Goal: Task Accomplishment & Management: Use online tool/utility

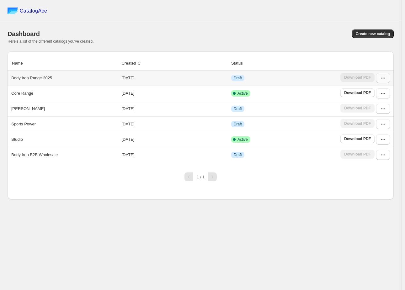
click at [386, 80] on icon "button" at bounding box center [383, 78] width 6 height 6
click at [372, 133] on span "Edit" at bounding box center [370, 135] width 7 height 5
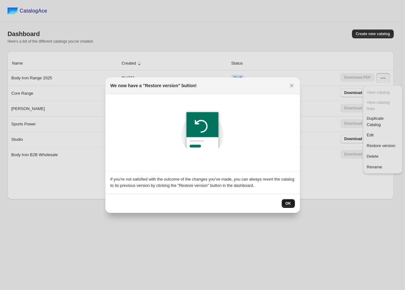
click at [293, 206] on button "OK" at bounding box center [288, 203] width 13 height 9
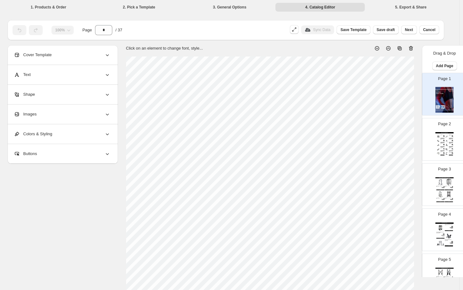
click at [397, 133] on div "Benches / Specialty Benches" at bounding box center [445, 132] width 18 height 1
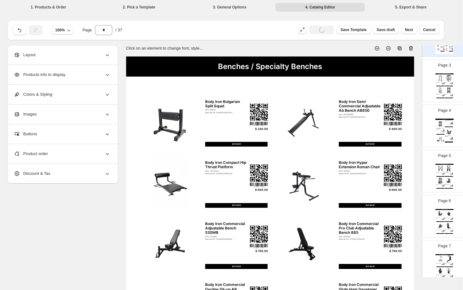
scroll to position [105, 0]
click at [397, 82] on div "Barcode №: 0048464467809" at bounding box center [448, 82] width 6 height 0
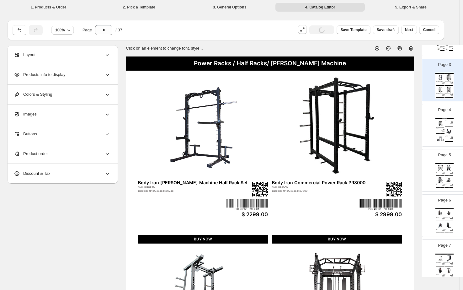
click at [397, 126] on div "BUY NOW" at bounding box center [449, 126] width 8 height 1
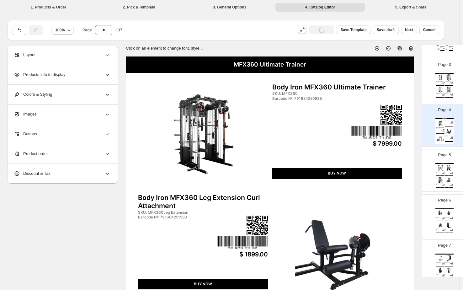
click at [397, 162] on div "Page 5 Wholesale Product Catalog Body Iron Commercial Functional Trainer FTB90 …" at bounding box center [443, 168] width 40 height 42
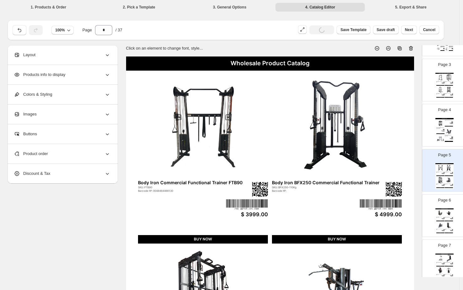
click at [397, 213] on img at bounding box center [441, 213] width 8 height 8
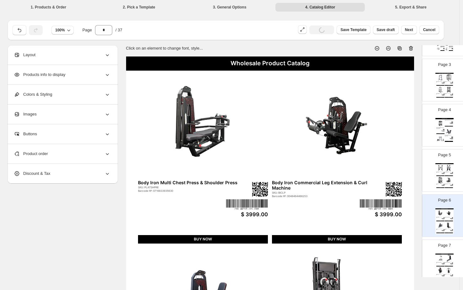
scroll to position [174, 0]
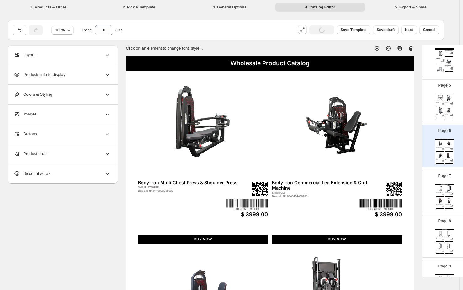
click at [397, 195] on div "Wholesale Product Catalog Body Iron Commercial 110kg Lat Pull Down / Low Row Ma…" at bounding box center [445, 197] width 18 height 26
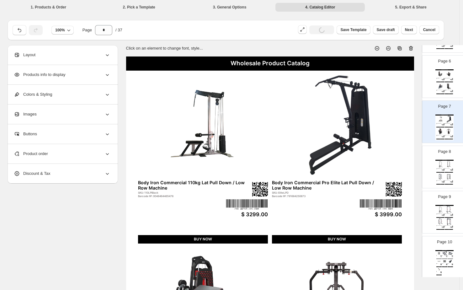
scroll to position [244, 0]
click at [397, 165] on img at bounding box center [441, 164] width 8 height 8
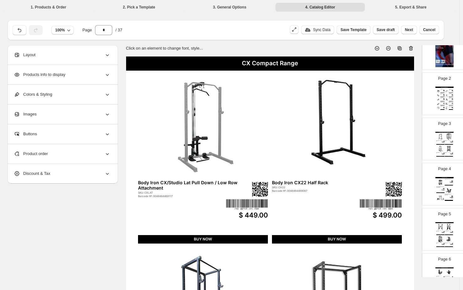
scroll to position [35, 0]
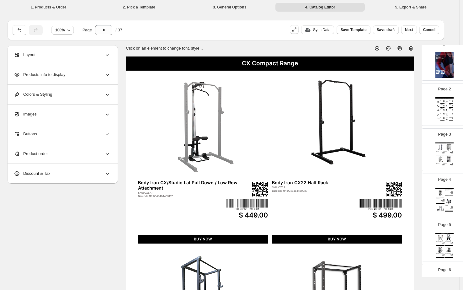
click at [397, 97] on div "Benches / Specialty Benches" at bounding box center [445, 97] width 18 height 1
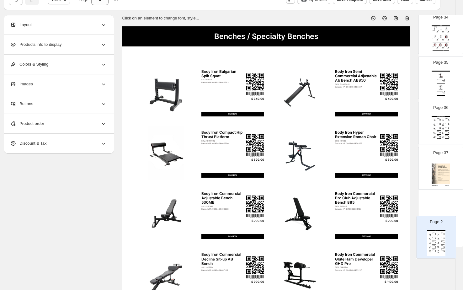
scroll to position [31, 4]
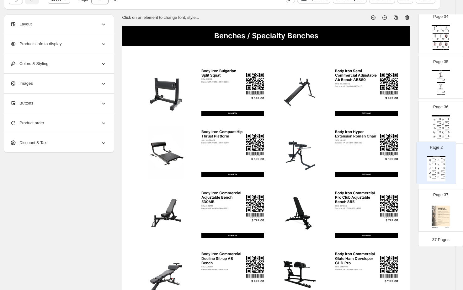
drag, startPoint x: 445, startPoint y: 142, endPoint x: 438, endPoint y: 161, distance: 20.0
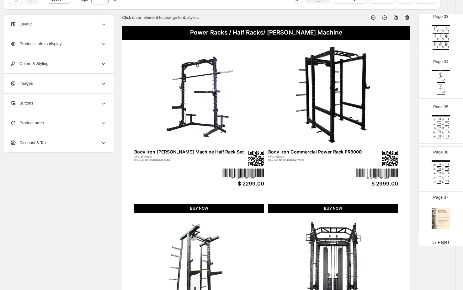
click at [397, 164] on div "Body Iron Semi Commercial Adjustable Ab Bench AB850" at bounding box center [447, 163] width 3 height 1
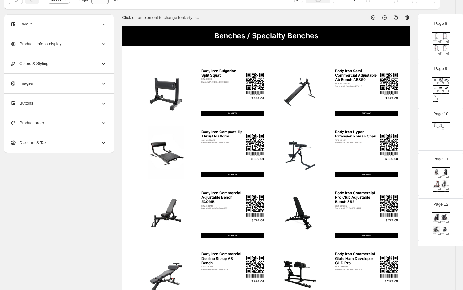
scroll to position [0, 0]
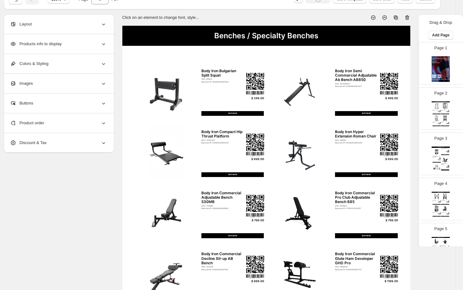
click at [397, 109] on img at bounding box center [446, 106] width 8 height 8
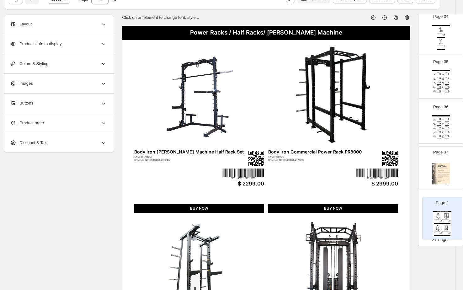
scroll to position [32, 4]
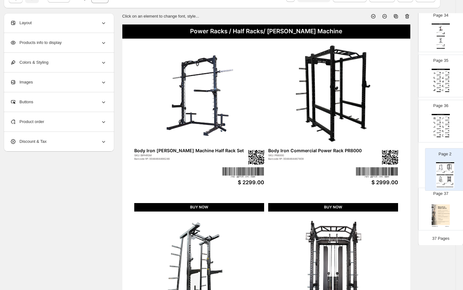
drag, startPoint x: 439, startPoint y: 109, endPoint x: 445, endPoint y: 174, distance: 64.7
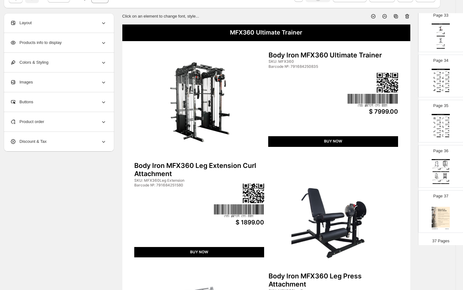
click at [397, 177] on img at bounding box center [446, 176] width 8 height 8
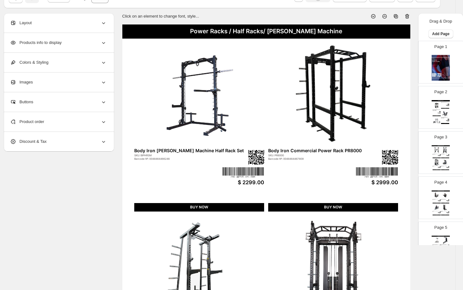
click at [397, 113] on img at bounding box center [446, 113] width 8 height 8
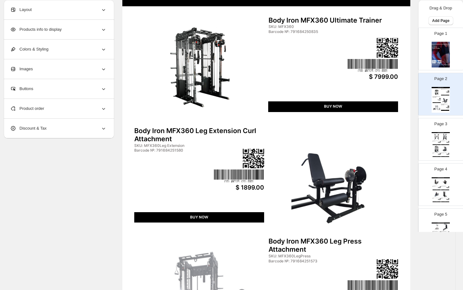
click at [397, 142] on div "SKU: FTB90" at bounding box center [436, 142] width 6 height 0
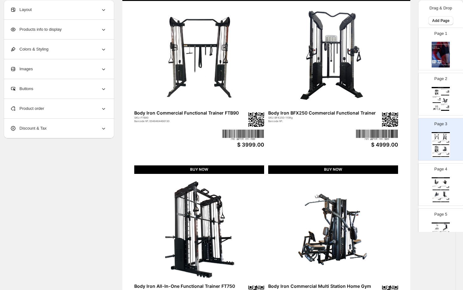
click at [397, 189] on div "Wholesale Product Catalog Body Iron Multi Chest Press & Shoulder Press SKU: PLA…" at bounding box center [441, 190] width 18 height 26
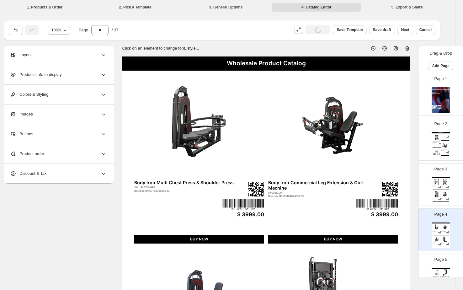
drag, startPoint x: 434, startPoint y: 185, endPoint x: 412, endPoint y: 174, distance: 25.1
click at [397, 185] on img at bounding box center [437, 182] width 8 height 8
type input "*"
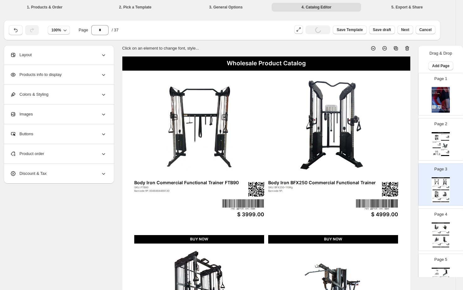
click at [254, 60] on div "Wholesale Product Catalog" at bounding box center [266, 64] width 288 height 14
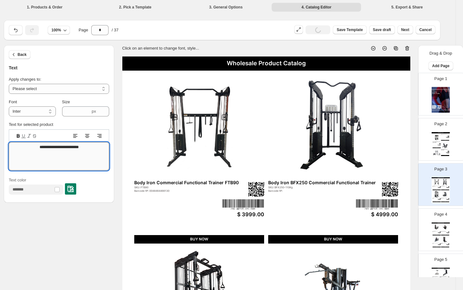
click at [56, 146] on textarea "**********" at bounding box center [59, 156] width 100 height 28
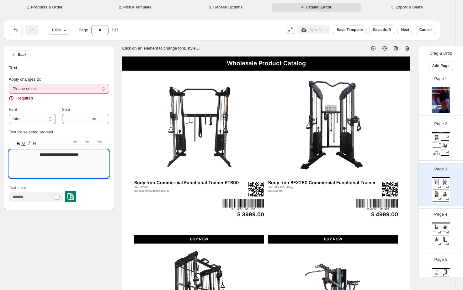
type textarea "**********"
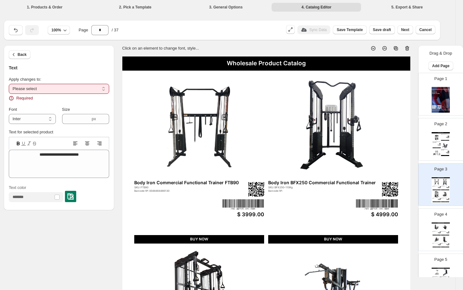
click at [62, 84] on select "**********" at bounding box center [59, 89] width 100 height 10
select select "**********"
click at [9, 84] on select "**********" at bounding box center [59, 89] width 100 height 10
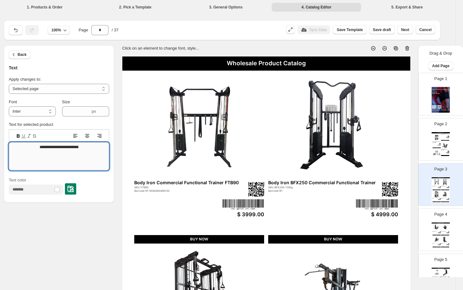
click at [57, 142] on textarea "**********" at bounding box center [59, 156] width 100 height 28
click at [64, 147] on textarea "**********" at bounding box center [59, 156] width 100 height 28
click at [73, 148] on textarea "**********" at bounding box center [59, 156] width 100 height 28
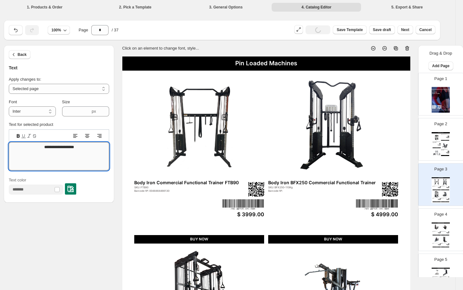
click at [73, 148] on textarea "**********" at bounding box center [59, 156] width 100 height 28
type textarea "**********"
drag, startPoint x: 96, startPoint y: 224, endPoint x: 214, endPoint y: 167, distance: 130.8
click at [98, 222] on div "**********" at bounding box center [226, 237] width 445 height 384
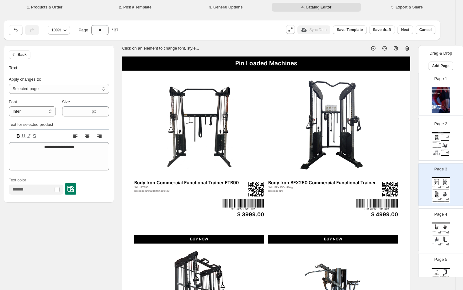
click at [397, 223] on div "Wholesale Product Catalog" at bounding box center [441, 223] width 18 height 1
type input "*"
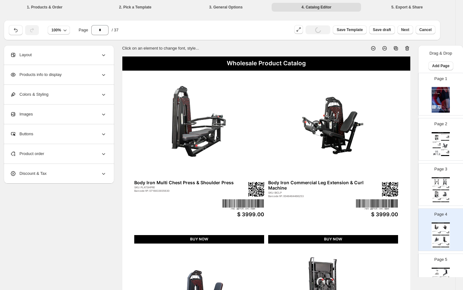
click at [276, 64] on div "Wholesale Product Catalog" at bounding box center [266, 64] width 288 height 14
click at [247, 64] on div "Wholesale Product Catalog" at bounding box center [266, 64] width 288 height 14
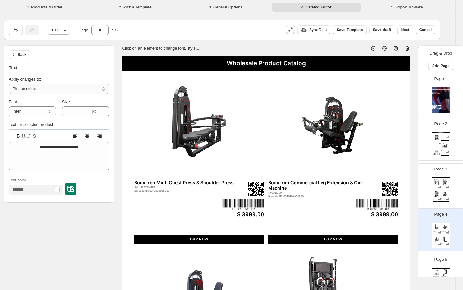
click at [69, 87] on select "**********" at bounding box center [59, 89] width 100 height 10
select select "**********"
click at [9, 84] on select "**********" at bounding box center [59, 89] width 100 height 10
click at [70, 147] on textarea "**********" at bounding box center [59, 156] width 100 height 28
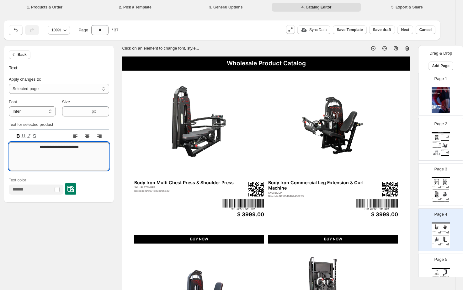
paste textarea
type textarea "**********"
click at [397, 268] on div "Wholesale Product Catalog" at bounding box center [441, 268] width 18 height 1
type input "*"
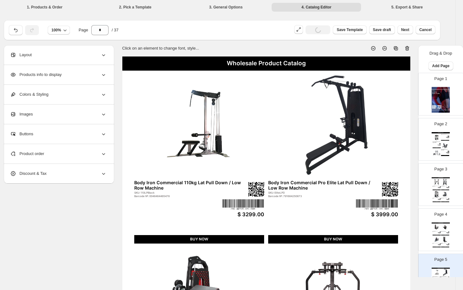
click at [285, 64] on div "Wholesale Product Catalog" at bounding box center [266, 64] width 288 height 14
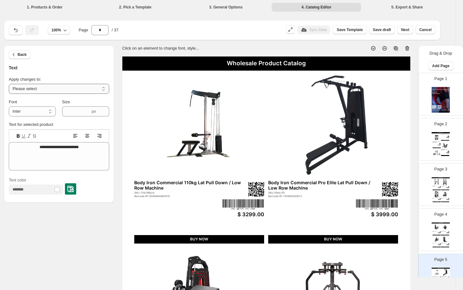
click at [52, 87] on select "**********" at bounding box center [59, 89] width 100 height 10
select select "**********"
click at [9, 84] on select "**********" at bounding box center [59, 89] width 100 height 10
click at [58, 145] on textarea "**********" at bounding box center [59, 156] width 100 height 28
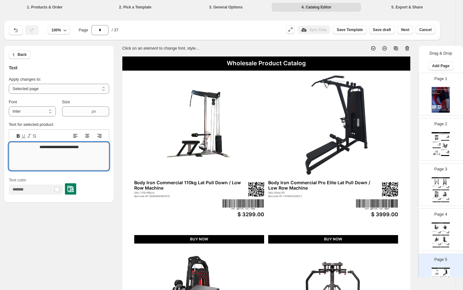
paste textarea
type textarea "**********"
click at [122, 227] on div "Pin Loaded Machines Body Iron Commercial 110kg Lat Pull Down / Low Row Machine …" at bounding box center [266, 243] width 288 height 373
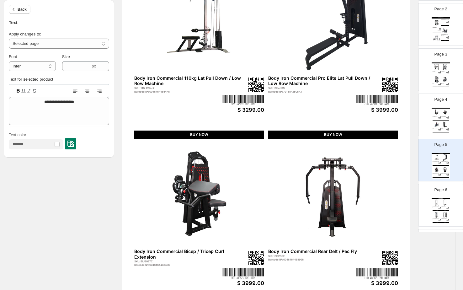
click at [397, 203] on img at bounding box center [446, 203] width 8 height 8
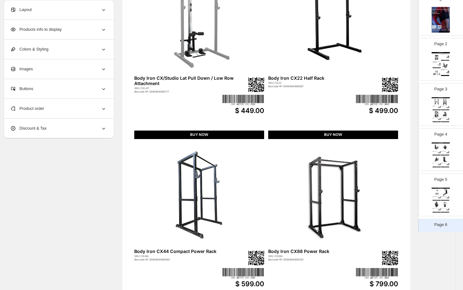
click at [397, 199] on div "Pin Loaded Machines Body Iron Commercial 110kg Lat Pull Down / Low Row Machine …" at bounding box center [441, 201] width 18 height 26
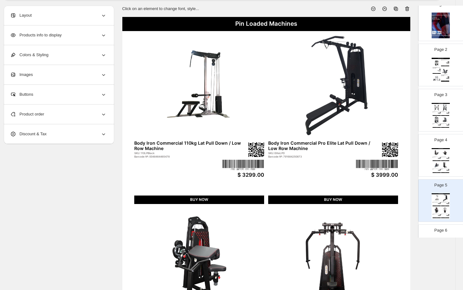
scroll to position [35, 4]
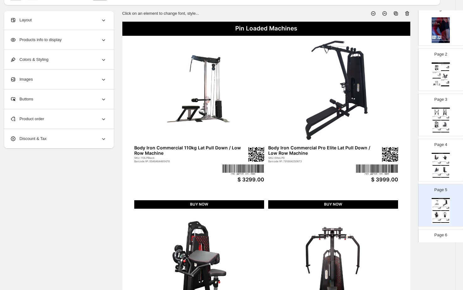
click at [397, 74] on img at bounding box center [446, 76] width 8 height 8
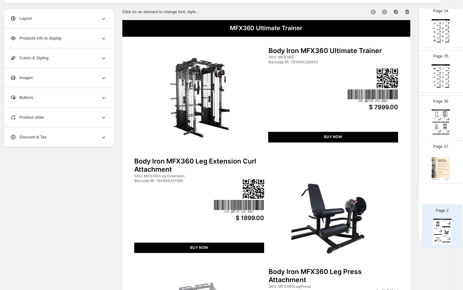
scroll to position [38, 4]
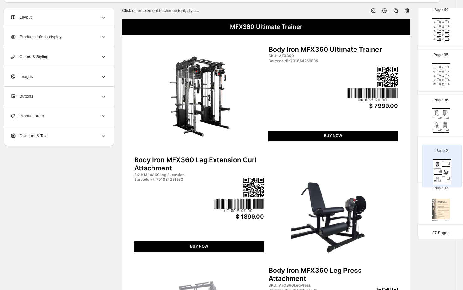
drag, startPoint x: 440, startPoint y: 71, endPoint x: 444, endPoint y: 169, distance: 98.4
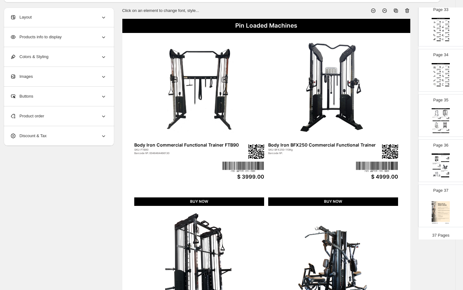
click at [397, 170] on img at bounding box center [446, 167] width 8 height 8
type input "**"
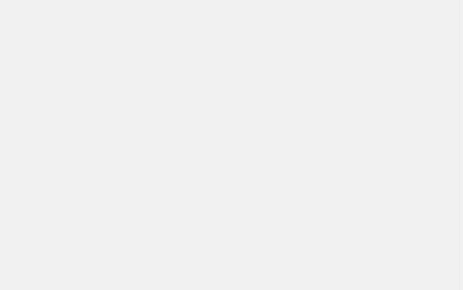
scroll to position [0, 0]
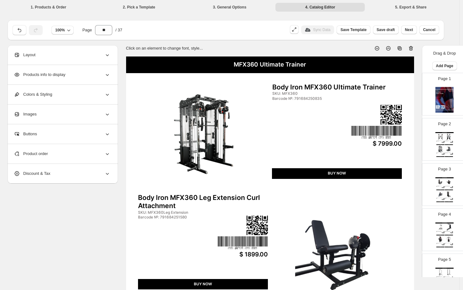
click at [397, 138] on img at bounding box center [441, 137] width 8 height 8
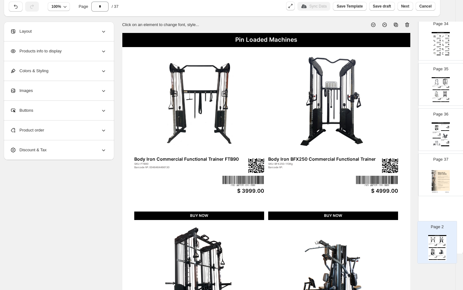
scroll to position [30, 4]
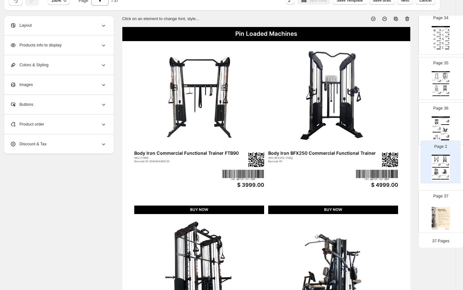
drag, startPoint x: 441, startPoint y: 138, endPoint x: 438, endPoint y: 161, distance: 23.4
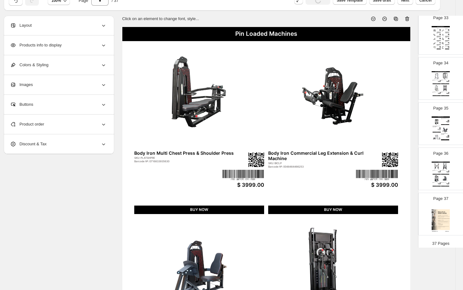
click at [397, 183] on div "Body Iron Commercial Multi Station Home Gym XP1" at bounding box center [445, 182] width 7 height 1
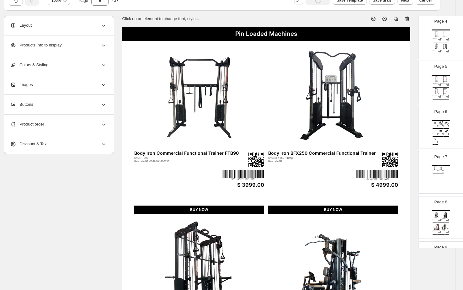
scroll to position [0, 0]
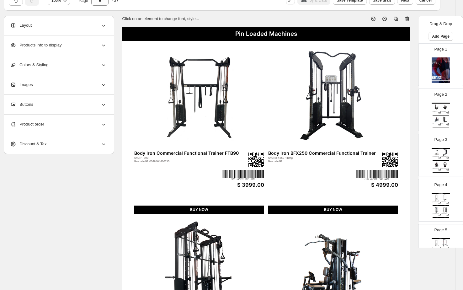
click at [397, 115] on div "BUY NOW" at bounding box center [446, 115] width 8 height 1
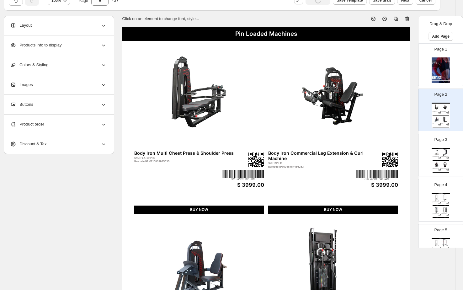
click at [397, 158] on div "Pin Loaded Machines Body Iron Commercial 110kg Lat Pull Down / Low Row Machine …" at bounding box center [441, 161] width 18 height 26
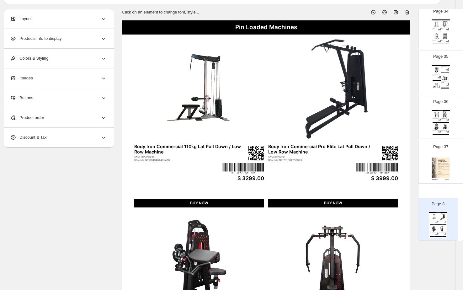
scroll to position [38, 4]
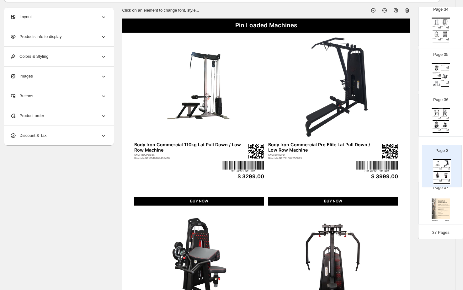
drag, startPoint x: 440, startPoint y: 157, endPoint x: 441, endPoint y: 168, distance: 11.4
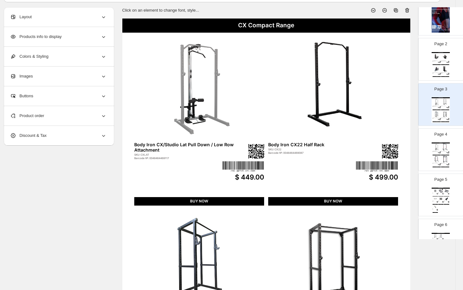
scroll to position [32, 0]
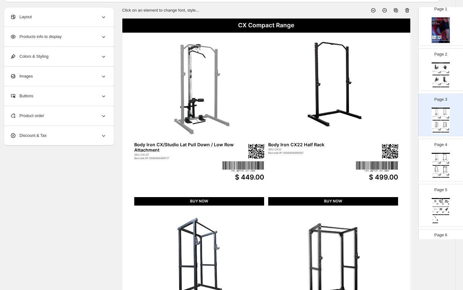
click at [397, 68] on div "Page 2 Pin Loaded Machines Body Iron Multi Chest Press & Shoulder Press SKU: PL…" at bounding box center [439, 67] width 40 height 42
type input "*"
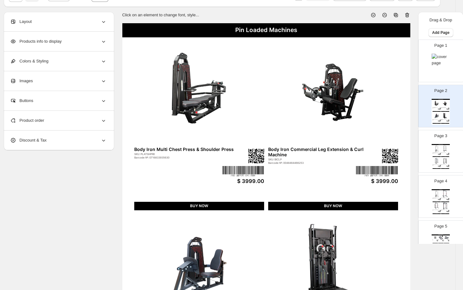
scroll to position [0, 0]
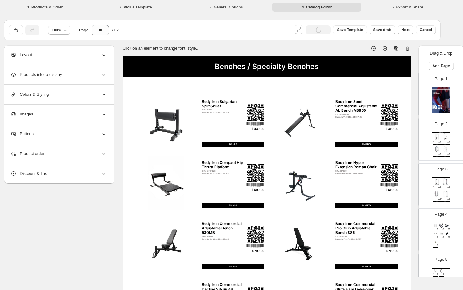
scroll to position [1339, 0]
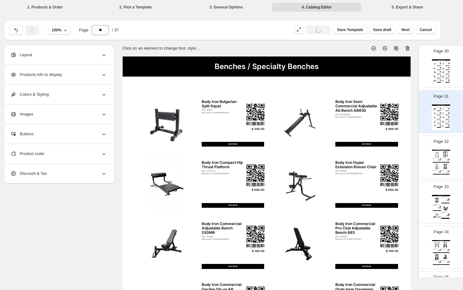
click at [442, 74] on img at bounding box center [444, 72] width 4 height 4
type input "**"
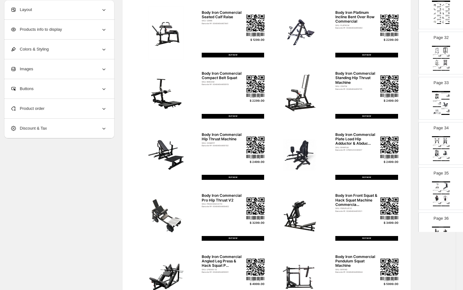
scroll to position [93, 3]
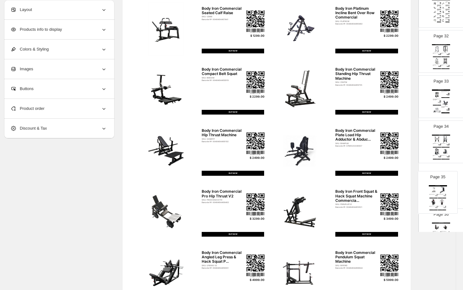
drag, startPoint x: 457, startPoint y: 189, endPoint x: 458, endPoint y: 195, distance: 6.0
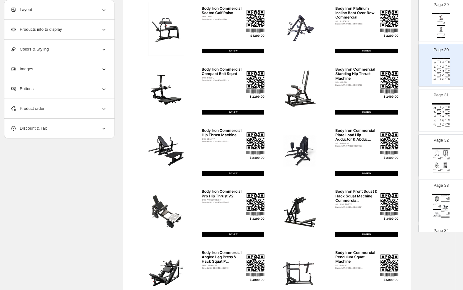
scroll to position [1292, 0]
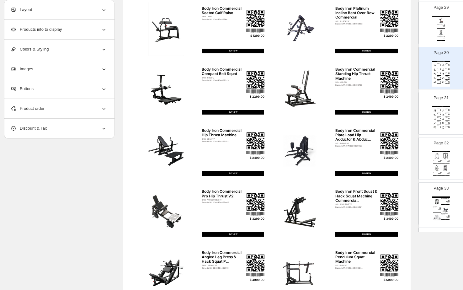
click at [331, 240] on div "Commercial Plate Loaded Machines Body Iron Commercial Seated Calf Raise SKU: CS…" at bounding box center [267, 149] width 288 height 373
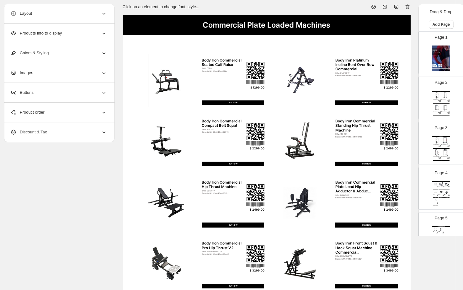
scroll to position [0, 3]
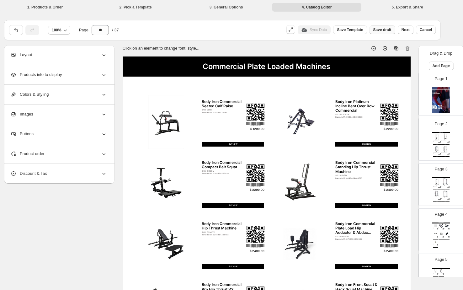
click at [385, 30] on span "Save draft" at bounding box center [383, 29] width 18 height 5
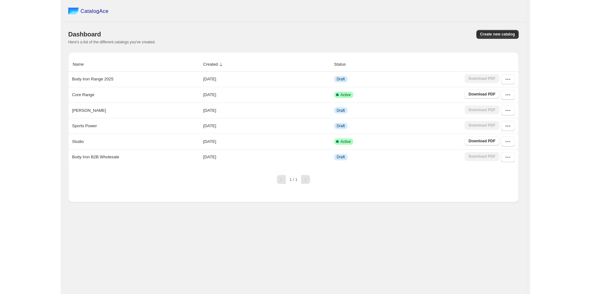
scroll to position [0, 0]
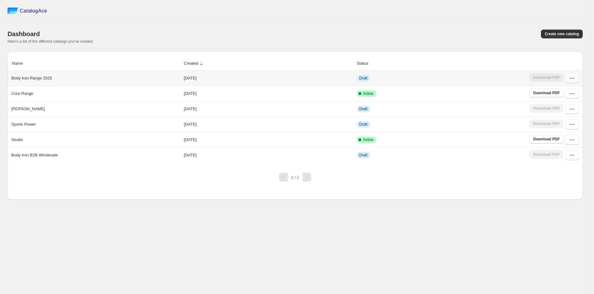
click at [463, 80] on icon "button" at bounding box center [572, 78] width 6 height 6
click at [463, 133] on span "Edit" at bounding box center [559, 135] width 7 height 5
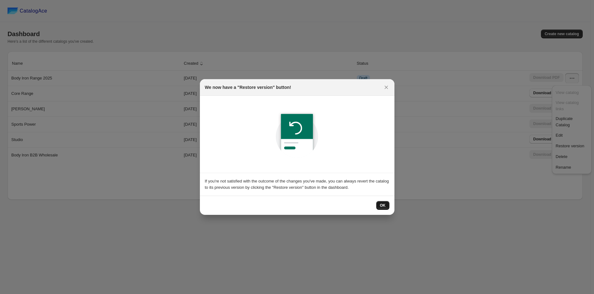
click at [385, 205] on span "OK" at bounding box center [383, 205] width 6 height 5
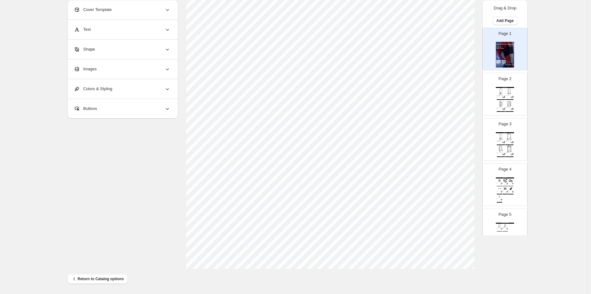
scroll to position [161, 0]
drag, startPoint x: 505, startPoint y: 93, endPoint x: 498, endPoint y: 101, distance: 10.6
click at [463, 93] on img at bounding box center [509, 92] width 8 height 8
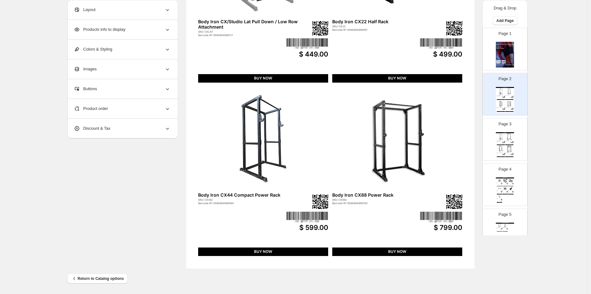
click at [463, 145] on img at bounding box center [501, 149] width 8 height 8
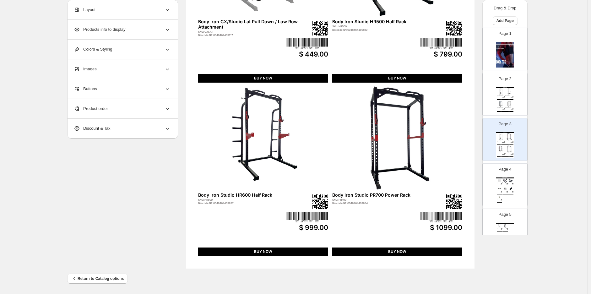
scroll to position [126, 0]
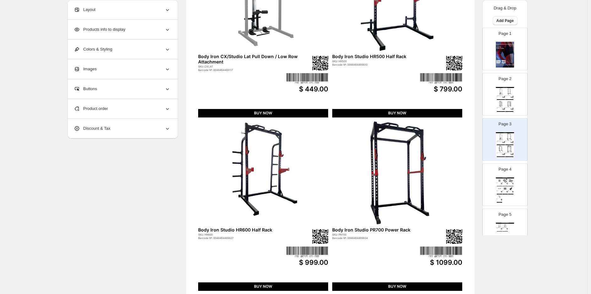
click at [463, 183] on div "Barcode №: 0716833935784" at bounding box center [499, 183] width 4 height 0
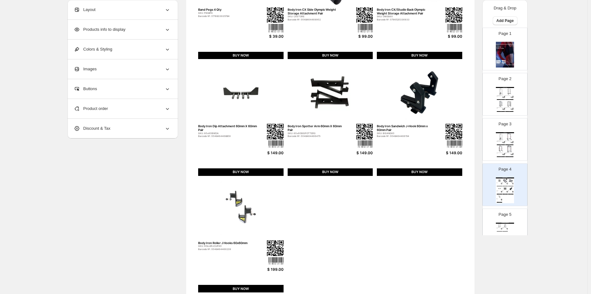
click at [463, 214] on p "Page 5" at bounding box center [505, 214] width 13 height 6
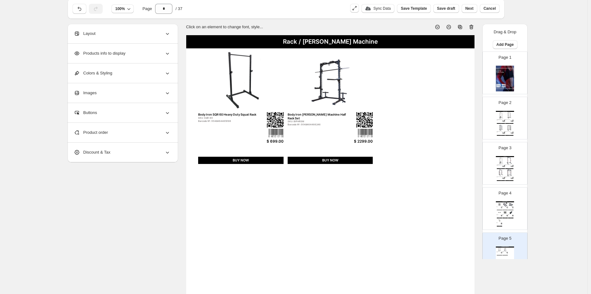
scroll to position [70, 0]
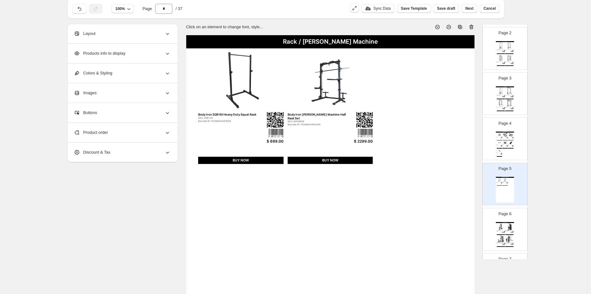
click at [463, 223] on img at bounding box center [501, 227] width 8 height 8
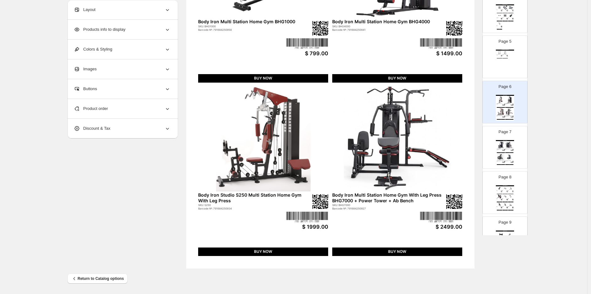
scroll to position [174, 0]
click at [463, 146] on img at bounding box center [509, 144] width 8 height 8
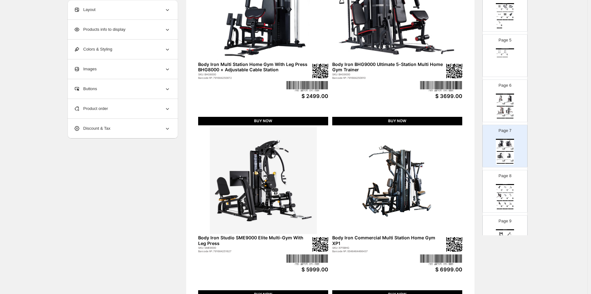
scroll to position [161, 0]
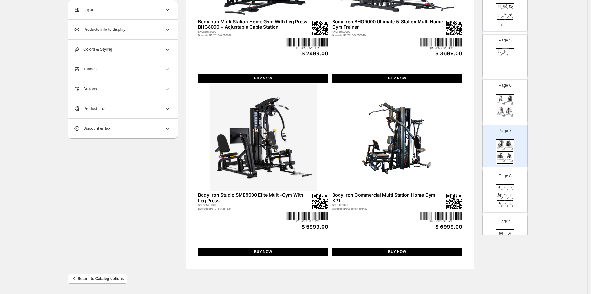
click at [463, 192] on div "Adjustable Benches Body Iron Heavy Duty Flat Bench SKU: NFFLATB Barcode №: 0048…" at bounding box center [505, 197] width 18 height 26
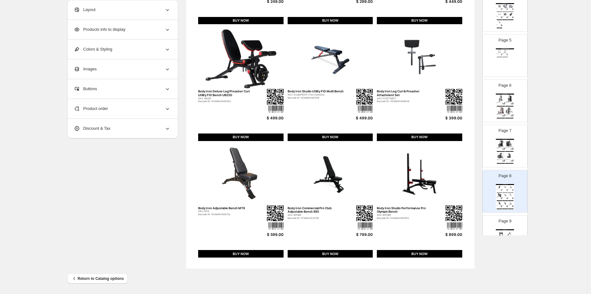
scroll to position [244, 0]
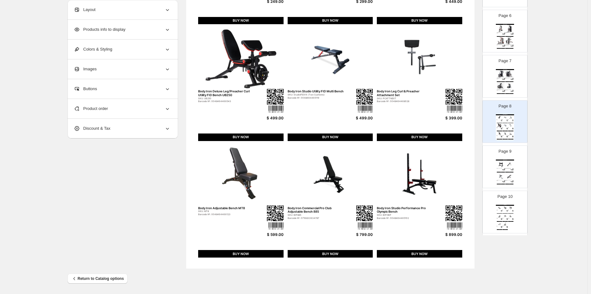
click at [463, 170] on div "AB / Glute Benches Body Iron Bulgarian Split Squat SKU: BIBSS Barcode №: 004846…" at bounding box center [505, 173] width 18 height 26
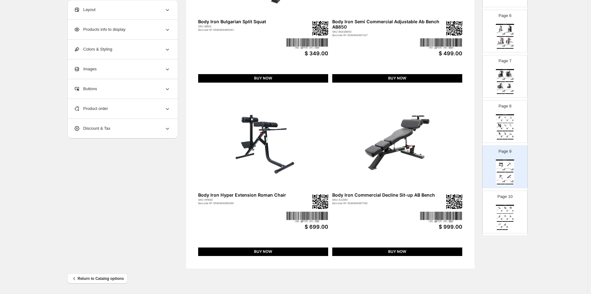
scroll to position [279, 0]
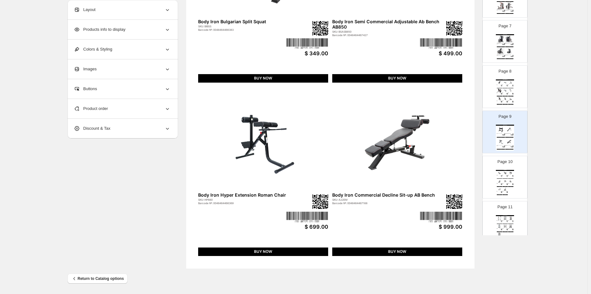
click at [463, 173] on img at bounding box center [504, 173] width 5 height 4
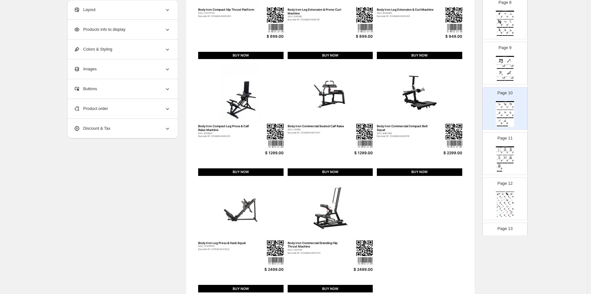
scroll to position [349, 0]
click at [463, 156] on img at bounding box center [504, 156] width 5 height 4
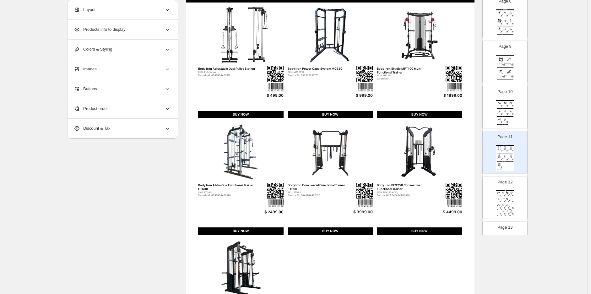
scroll to position [139, 0]
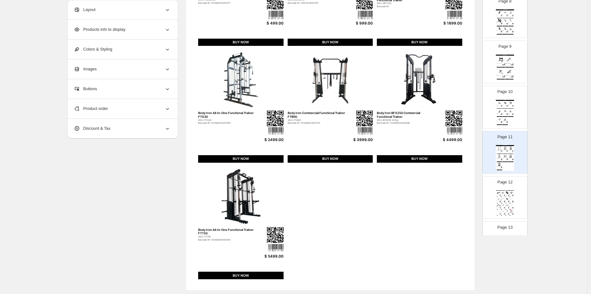
click at [463, 189] on div "Page 12 Cable Attachments Body Iron Single Tricep Pull Rope ... SKU: BIROPE Bar…" at bounding box center [503, 195] width 40 height 42
type input "**"
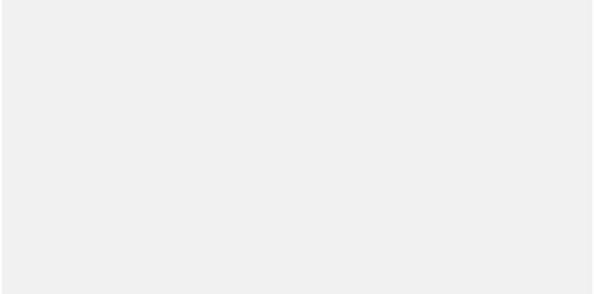
scroll to position [0, 0]
drag, startPoint x: 527, startPoint y: 68, endPoint x: 528, endPoint y: 77, distance: 8.8
click at [463, 77] on div "Billing Help Center Get Support Suggestion box" at bounding box center [295, 147] width 591 height 294
